Goal: Information Seeking & Learning: Learn about a topic

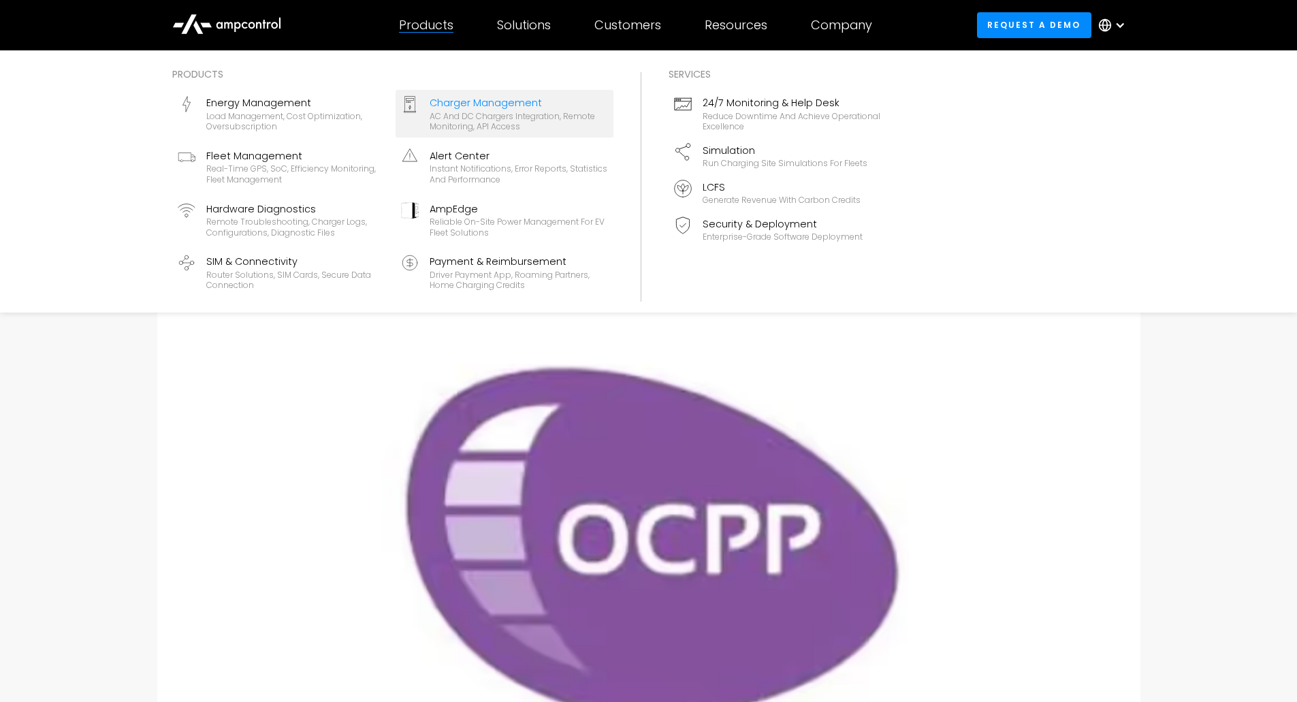
click at [578, 123] on div "AC and DC chargers integration, remote monitoring, API access" at bounding box center [518, 121] width 178 height 21
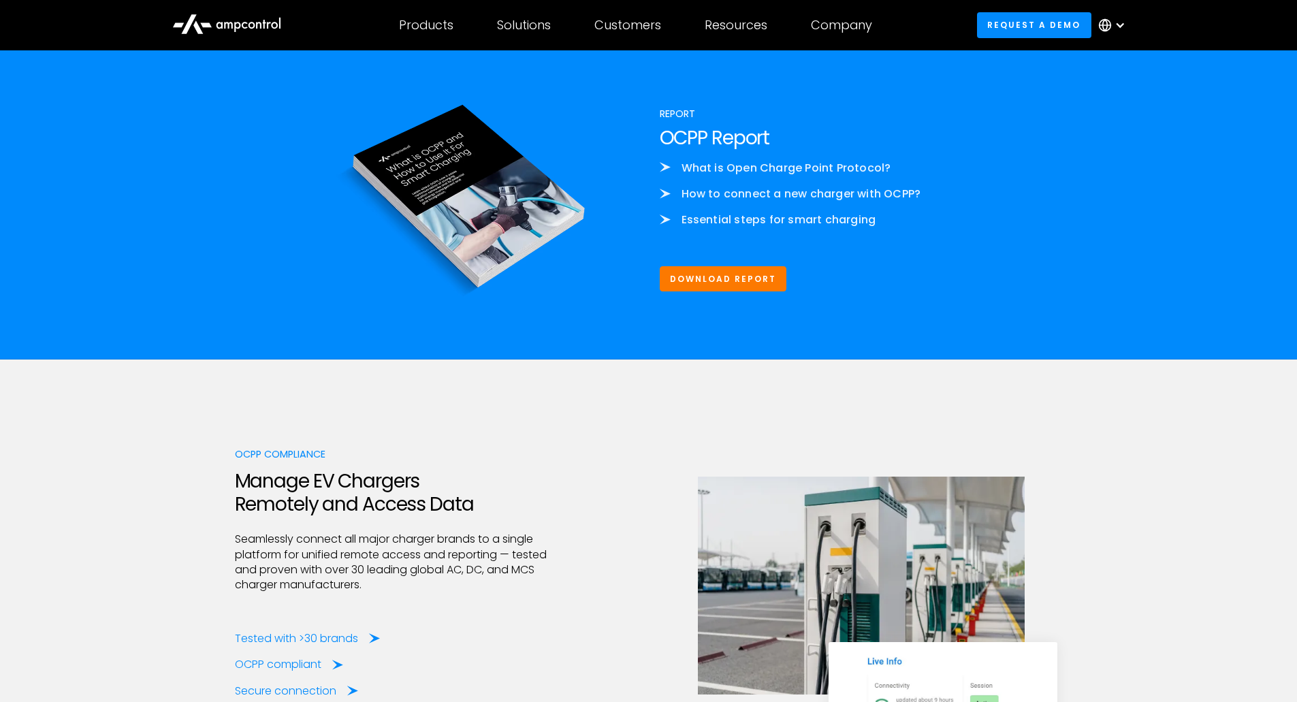
scroll to position [1926, 0]
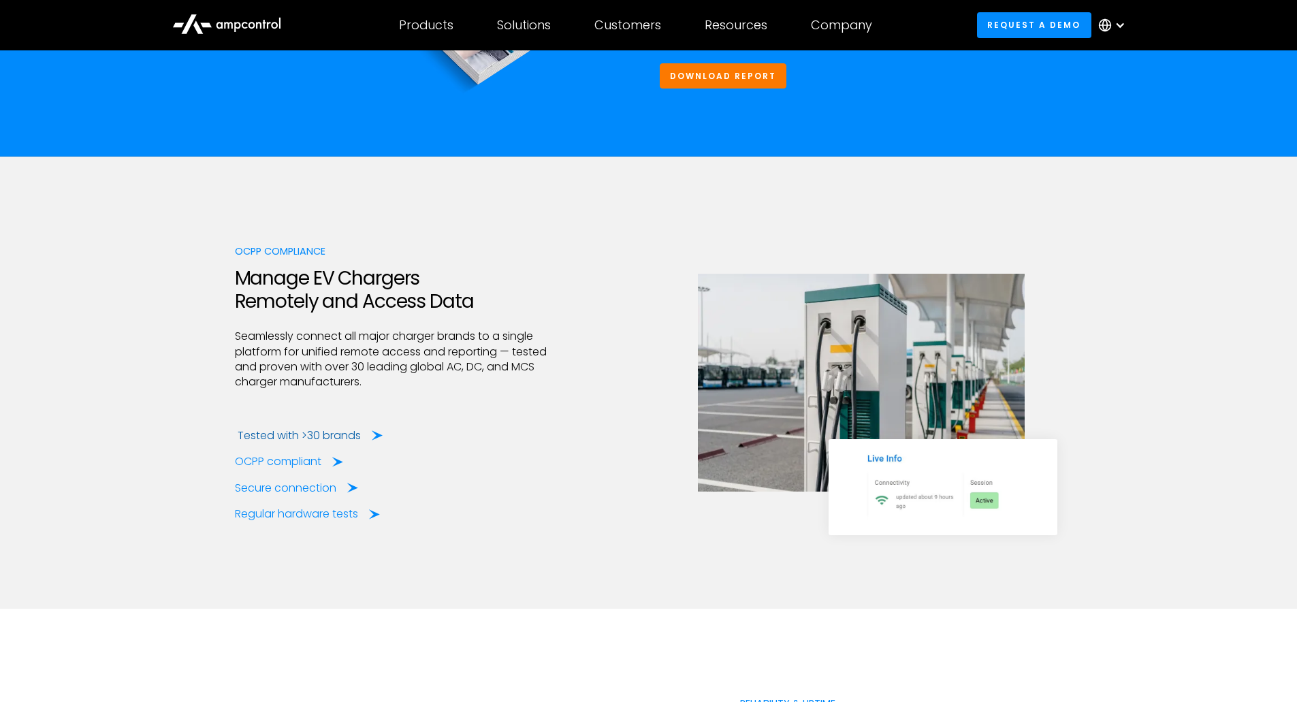
click at [302, 431] on div "Tested with >30 brands" at bounding box center [299, 435] width 123 height 15
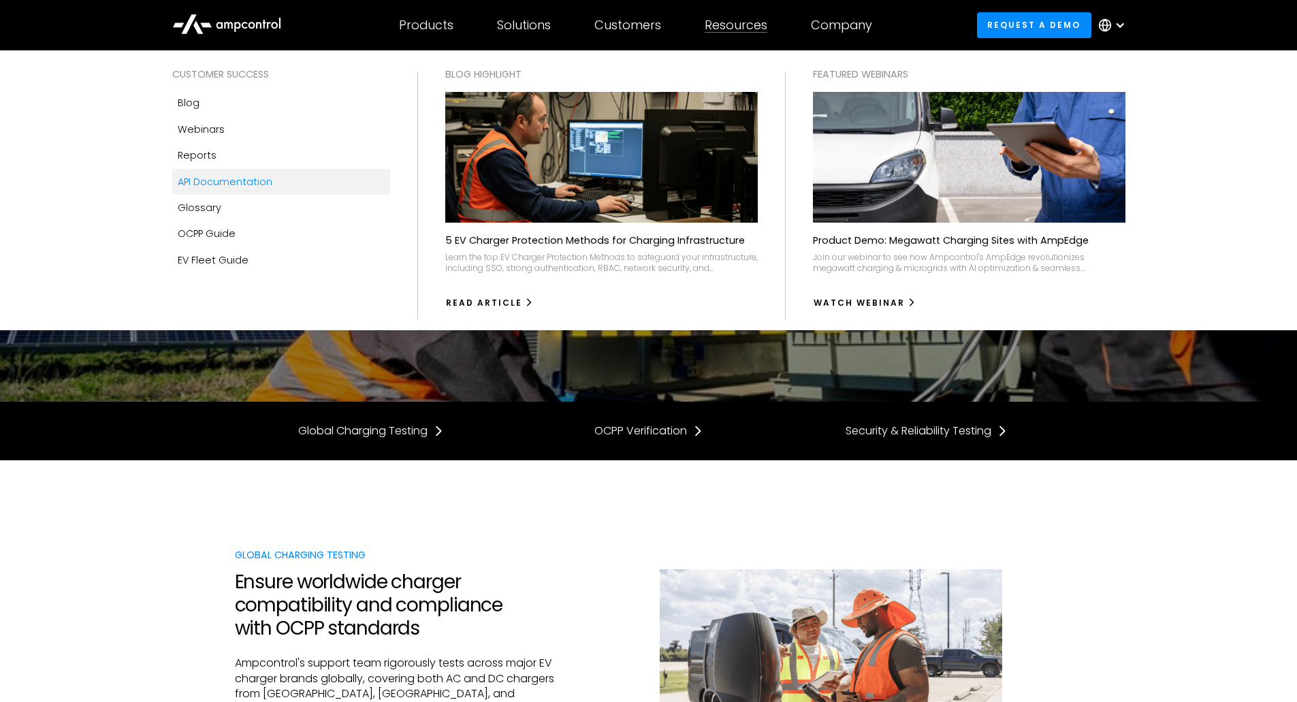
click at [231, 182] on div "API Documentation" at bounding box center [225, 181] width 95 height 15
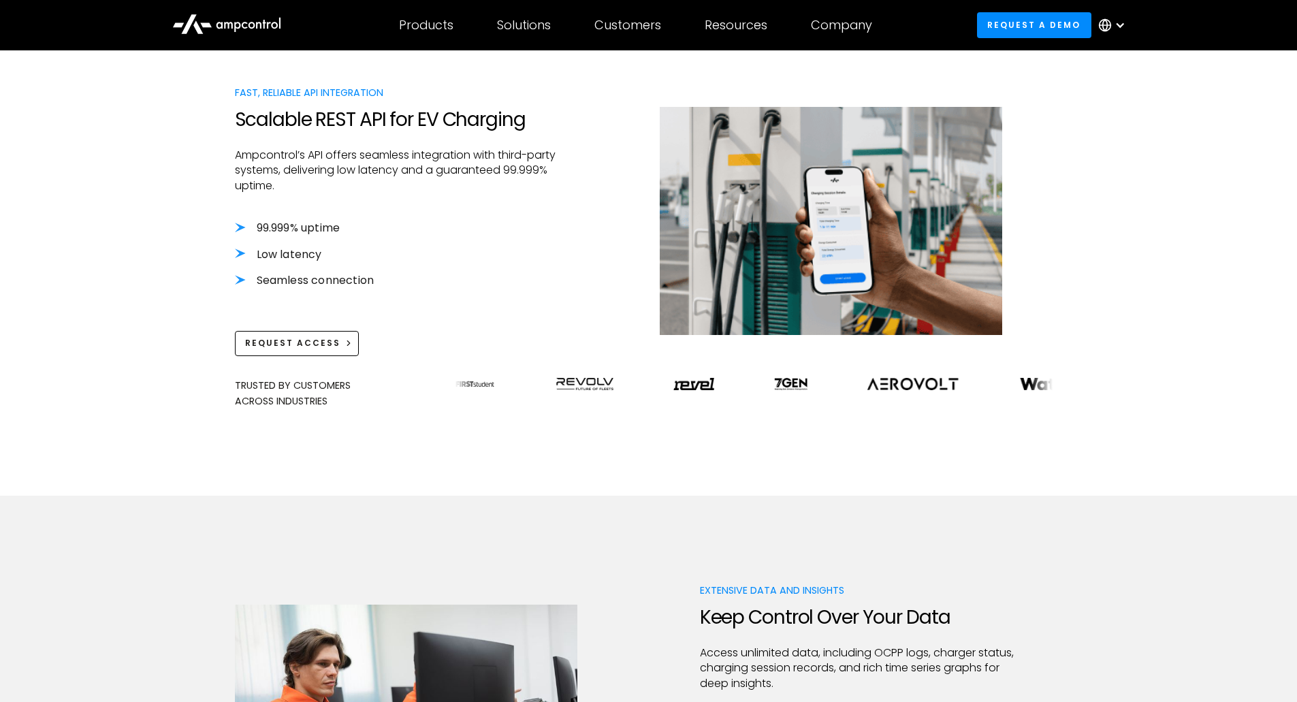
scroll to position [476, 0]
